Goal: Transaction & Acquisition: Purchase product/service

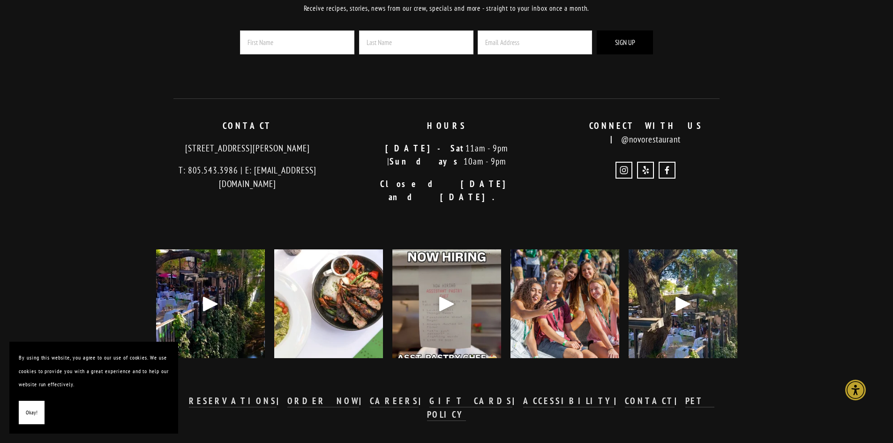
scroll to position [2286, 0]
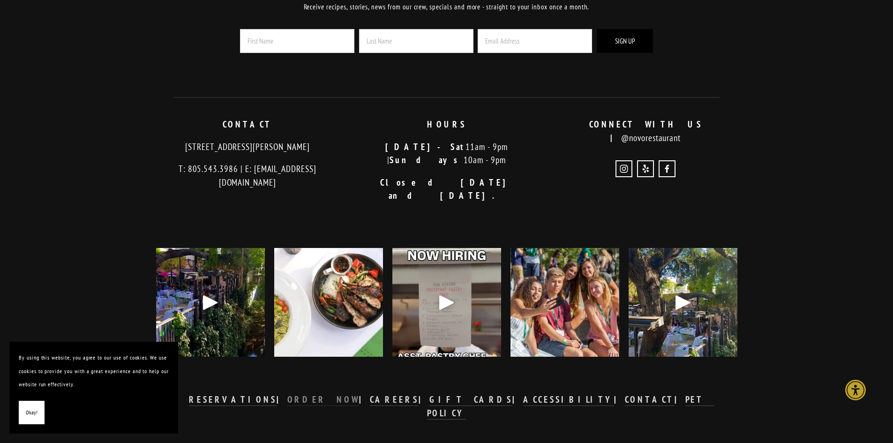
click at [357, 394] on strong "ORDER NOW" at bounding box center [323, 399] width 72 height 11
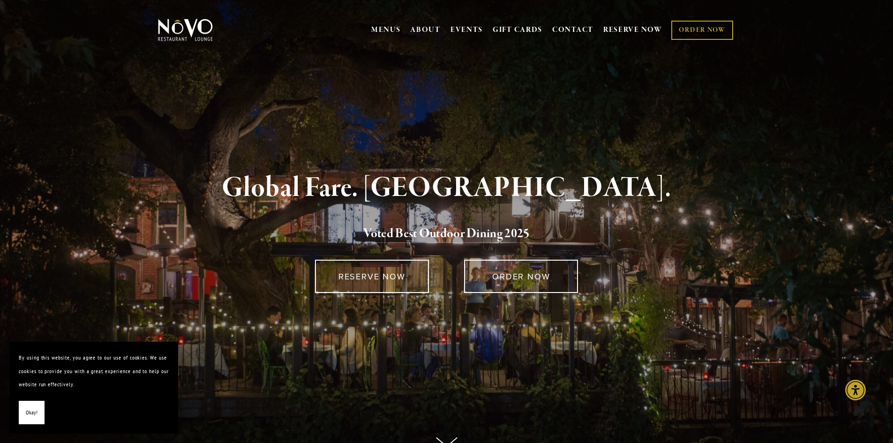
scroll to position [0, 0]
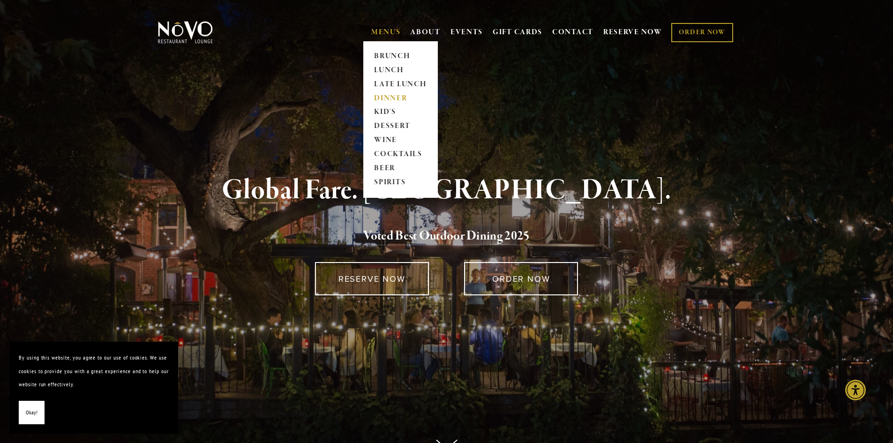
click at [389, 96] on link "DINNER" at bounding box center [400, 98] width 59 height 14
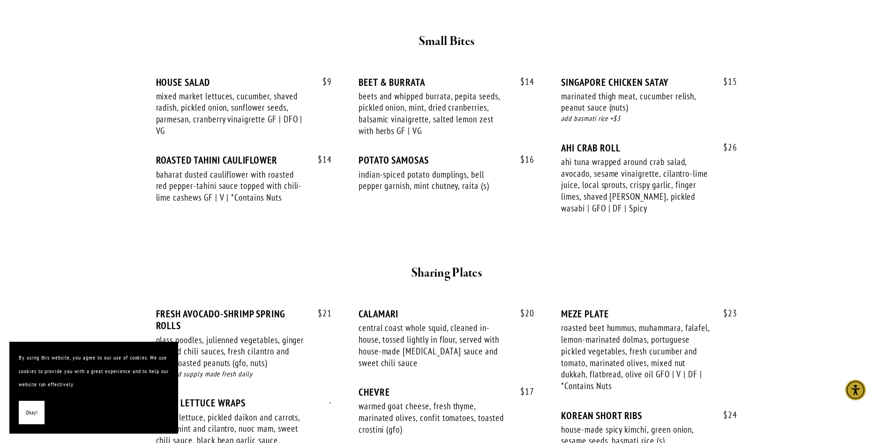
scroll to position [375, 0]
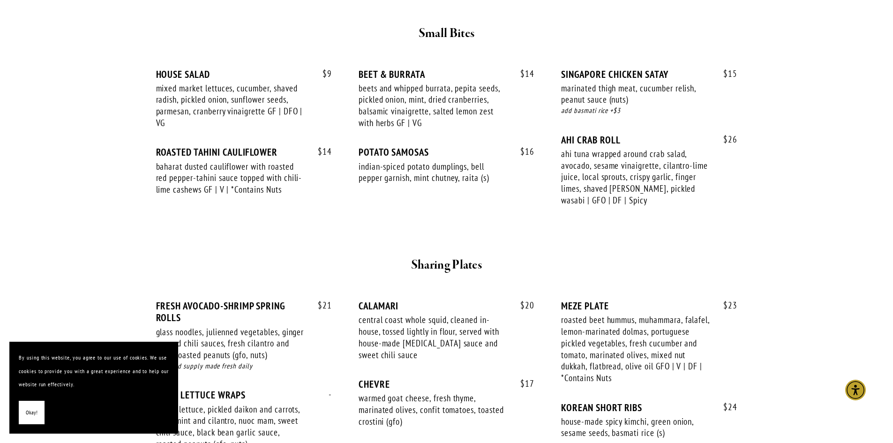
click at [29, 411] on span "Okay!" at bounding box center [32, 413] width 12 height 14
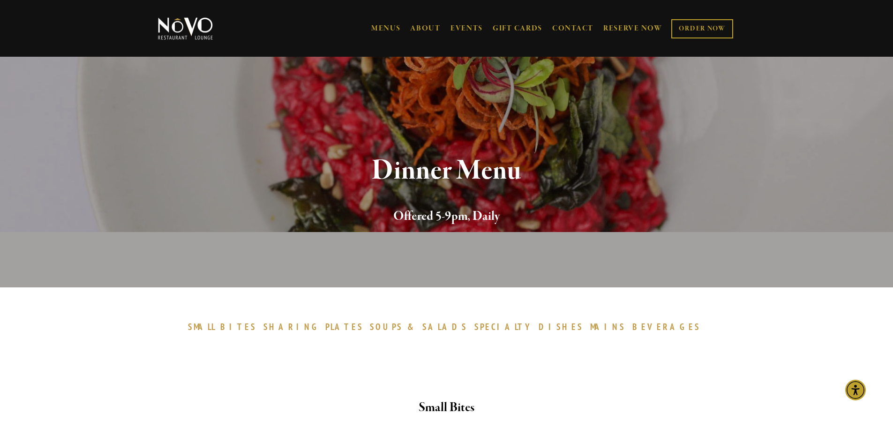
scroll to position [0, 0]
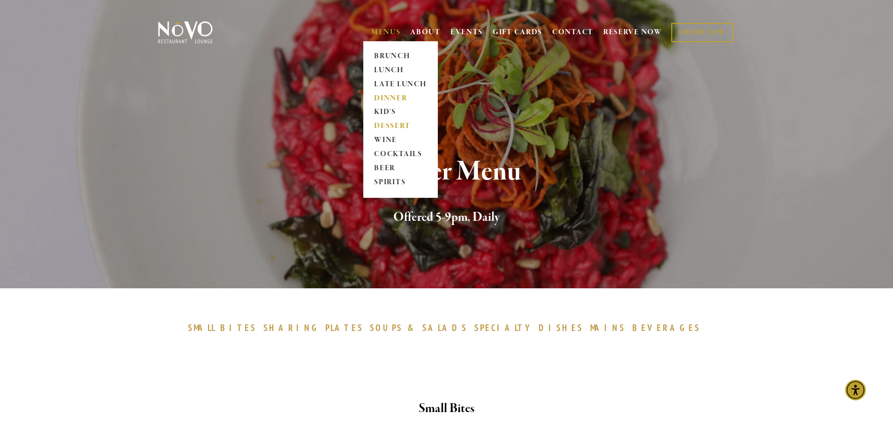
click at [387, 123] on link "DESSERT" at bounding box center [400, 127] width 59 height 14
